Goal: Find specific page/section: Find specific page/section

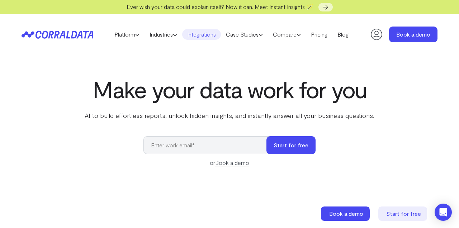
click at [201, 36] on link "Integrations" at bounding box center [201, 34] width 39 height 11
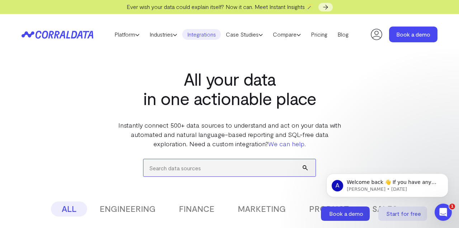
click at [198, 161] on input "search" at bounding box center [229, 167] width 172 height 17
type input "zenoti"
click at [303, 159] on button "submit" at bounding box center [309, 167] width 13 height 17
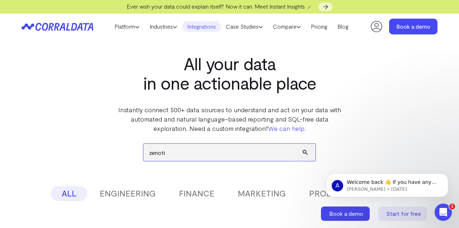
scroll to position [101, 0]
